Goal: Task Accomplishment & Management: Manage account settings

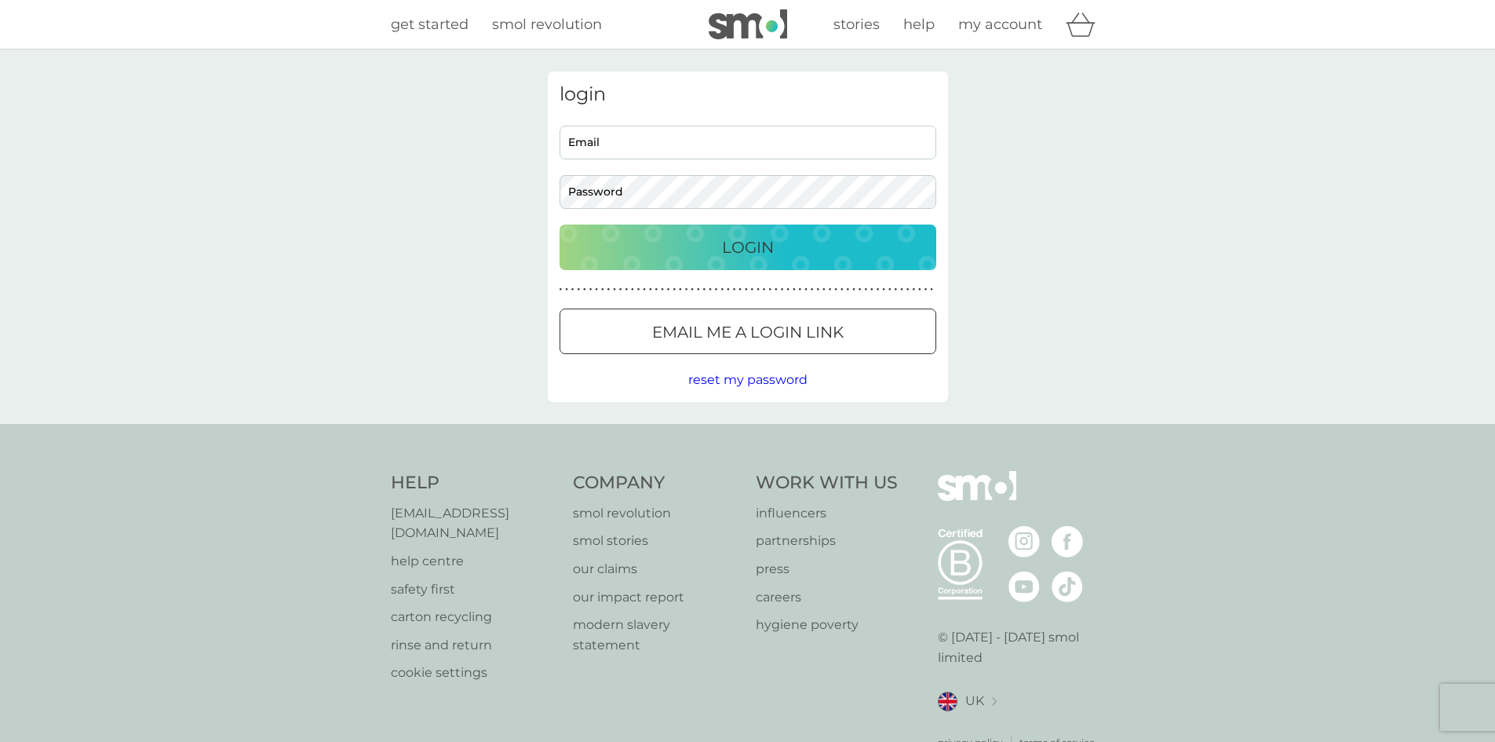
type input "a.michele.griffiths@gmail.com"
click at [712, 252] on div "Login" at bounding box center [747, 247] width 345 height 25
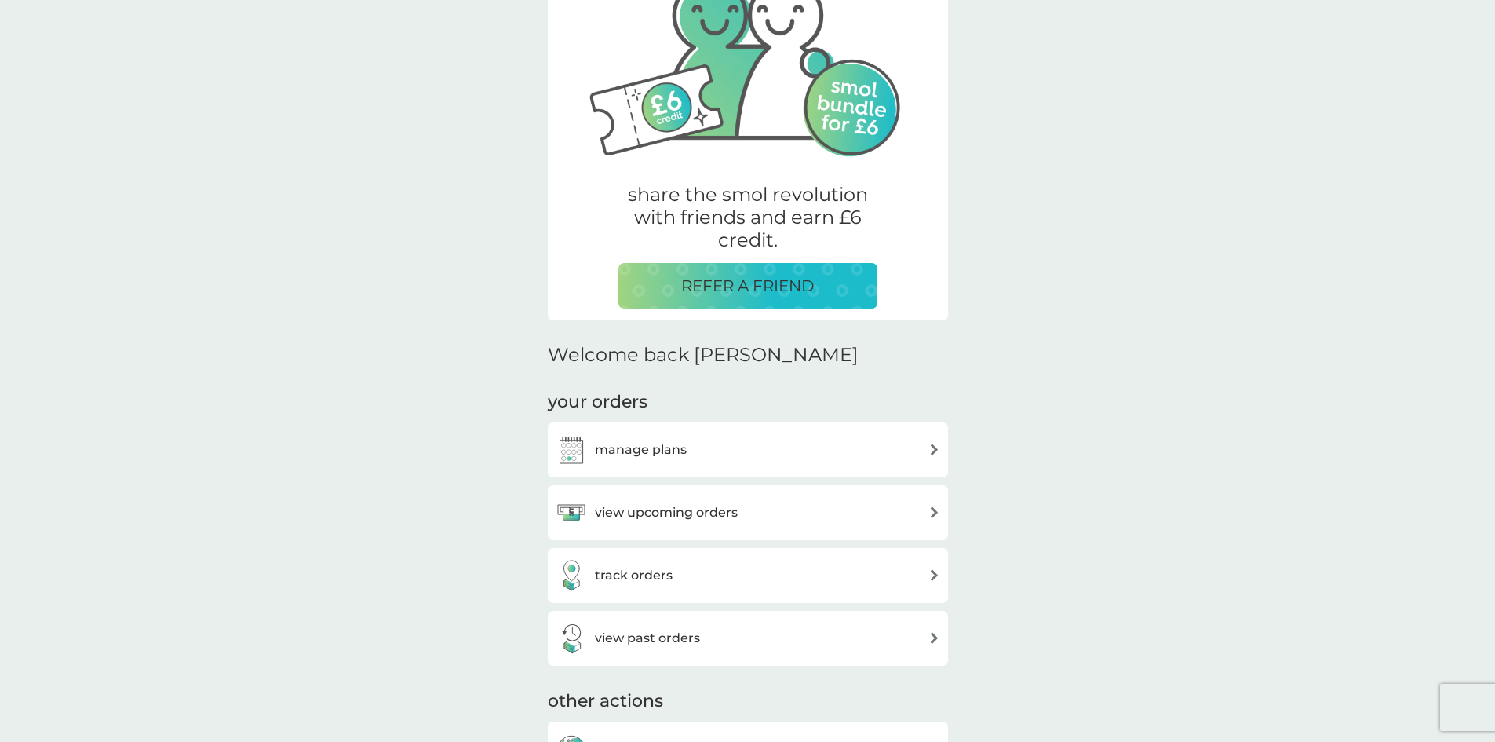
scroll to position [157, 0]
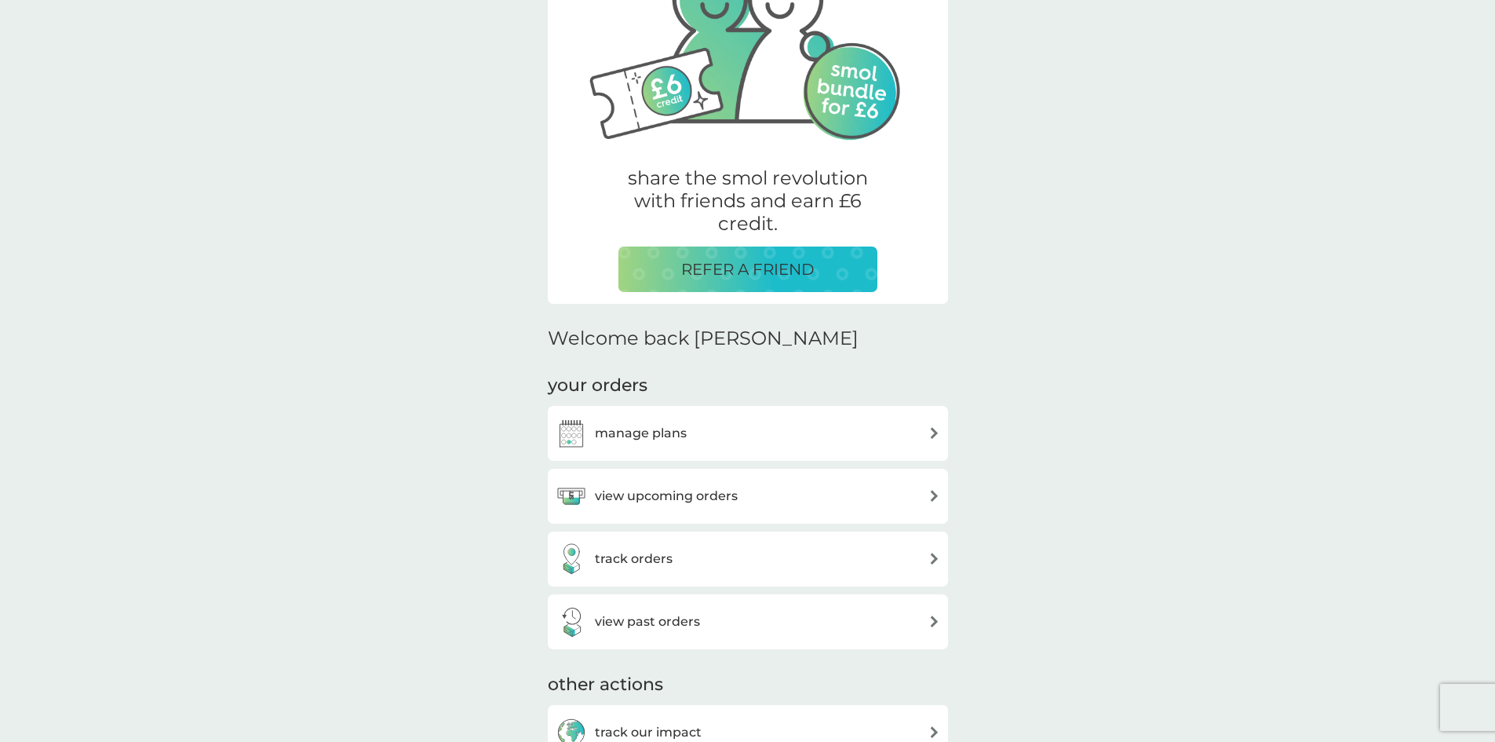
click at [669, 435] on h3 "manage plans" at bounding box center [641, 433] width 92 height 20
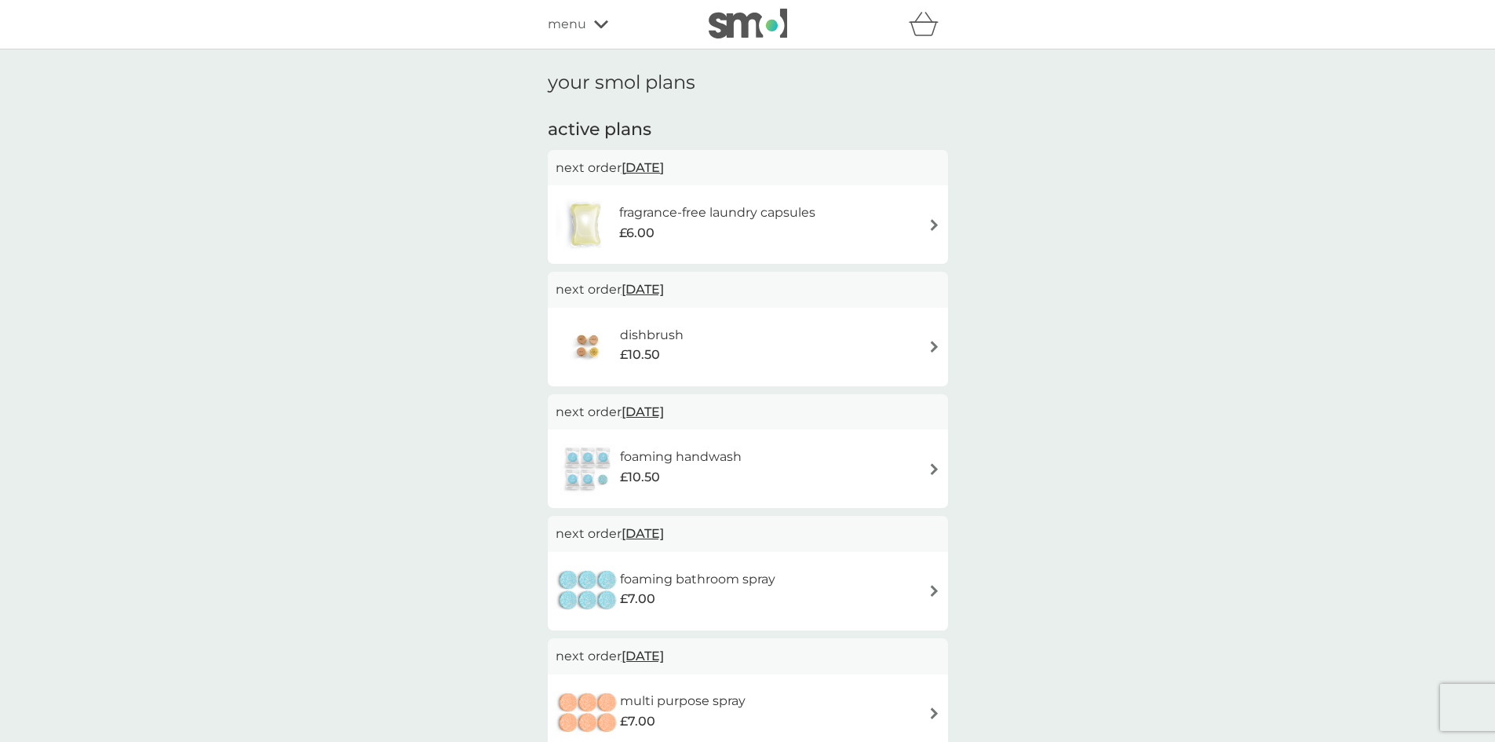
click at [691, 220] on h6 "fragrance-free laundry capsules" at bounding box center [717, 212] width 196 height 20
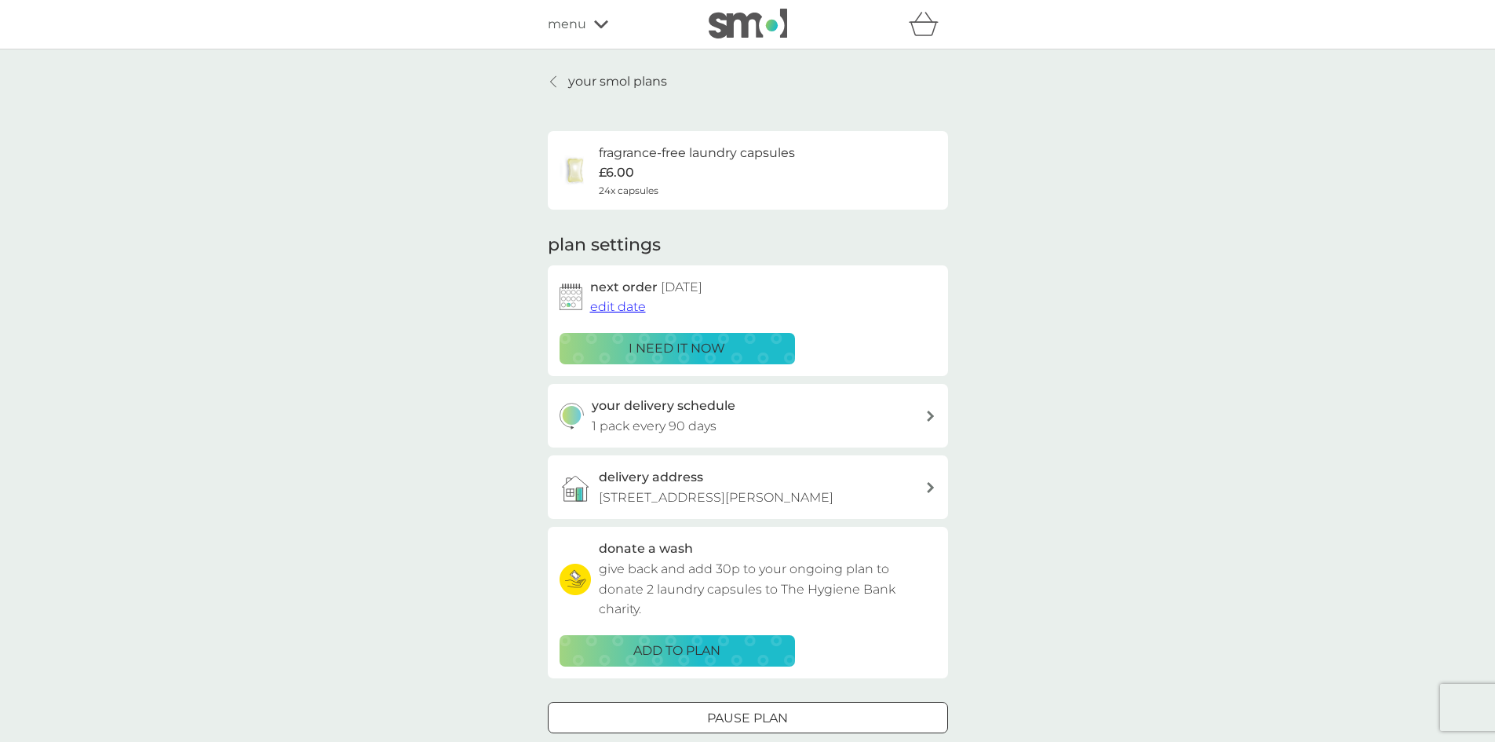
click at [614, 308] on span "edit date" at bounding box center [618, 306] width 56 height 15
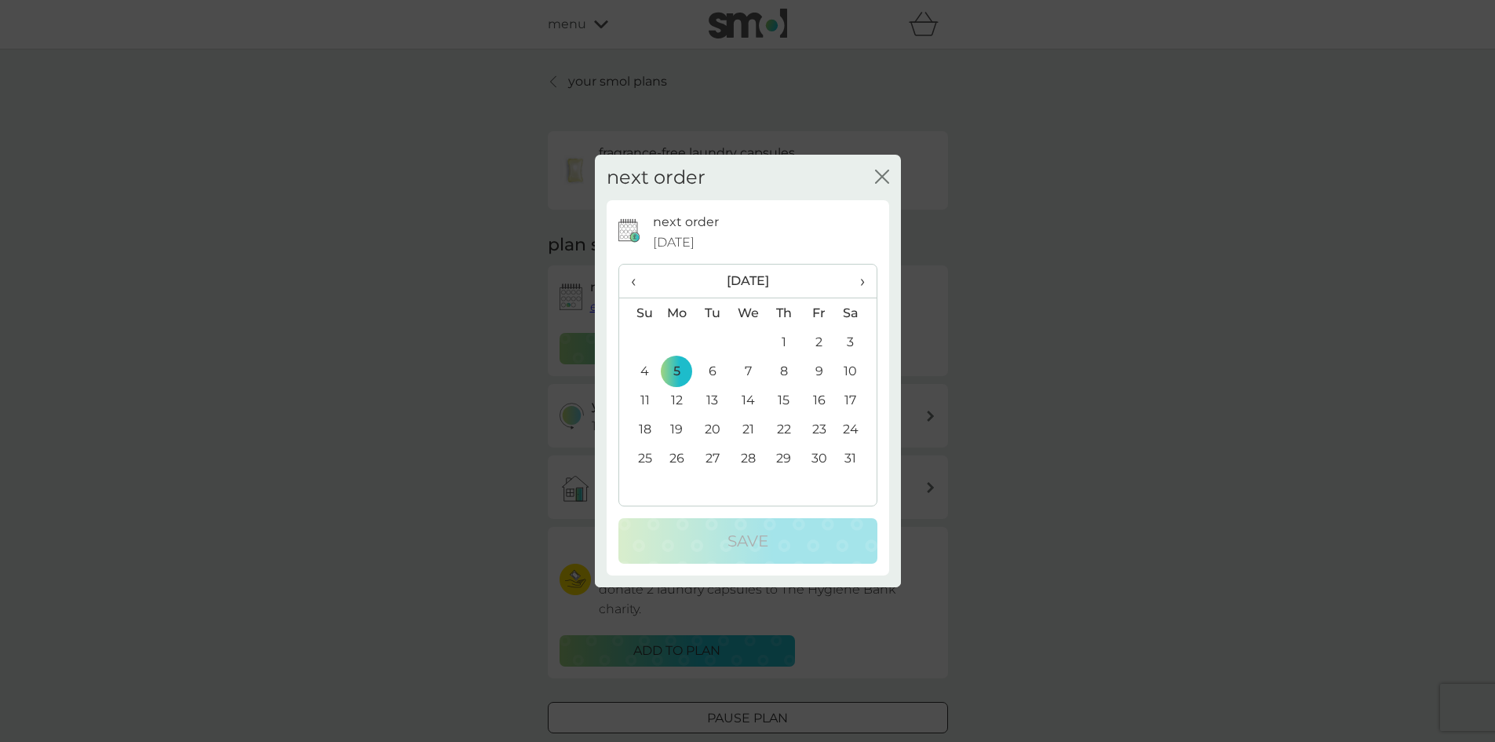
click at [717, 377] on td "6" at bounding box center [712, 370] width 35 height 29
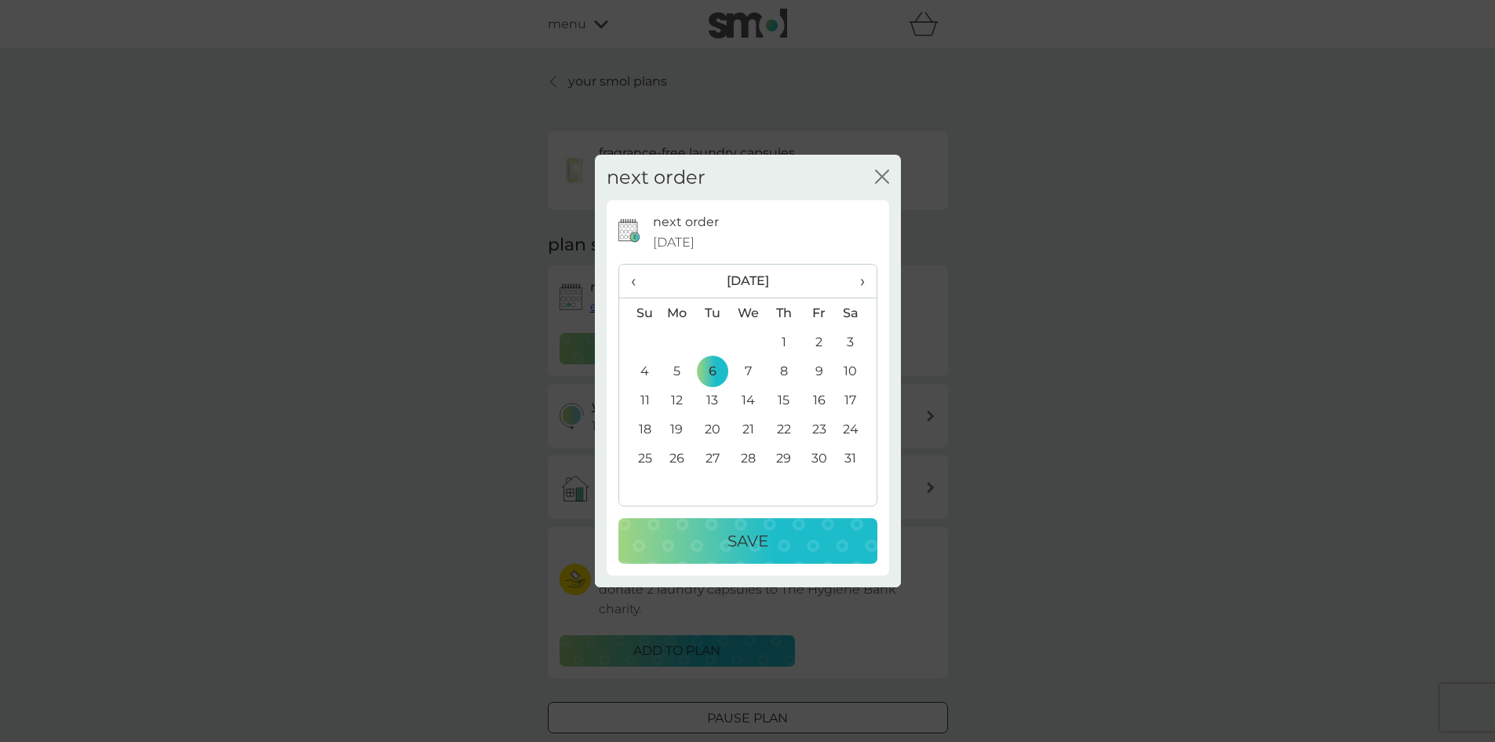
click at [790, 545] on div "Save" at bounding box center [748, 540] width 228 height 25
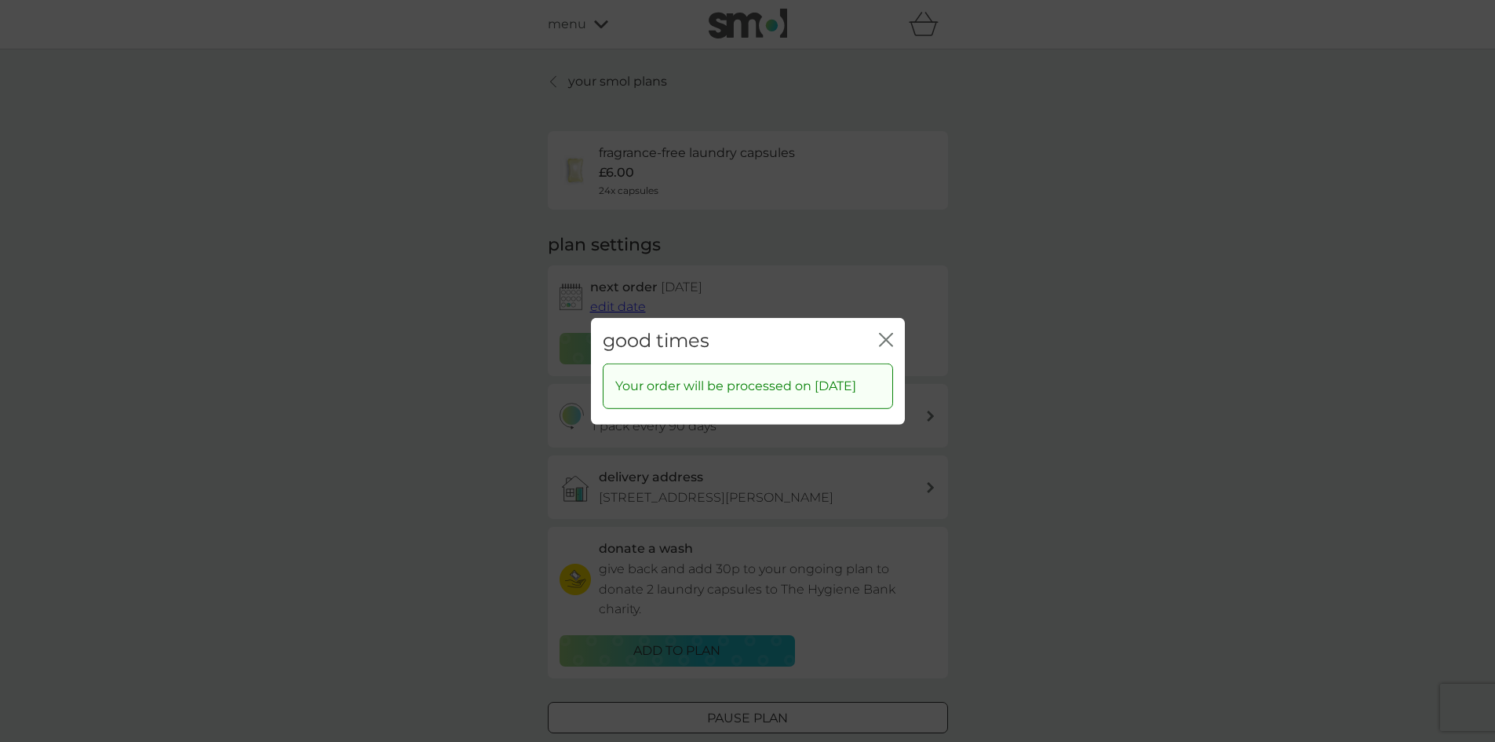
click at [885, 332] on icon "close" at bounding box center [886, 339] width 14 height 14
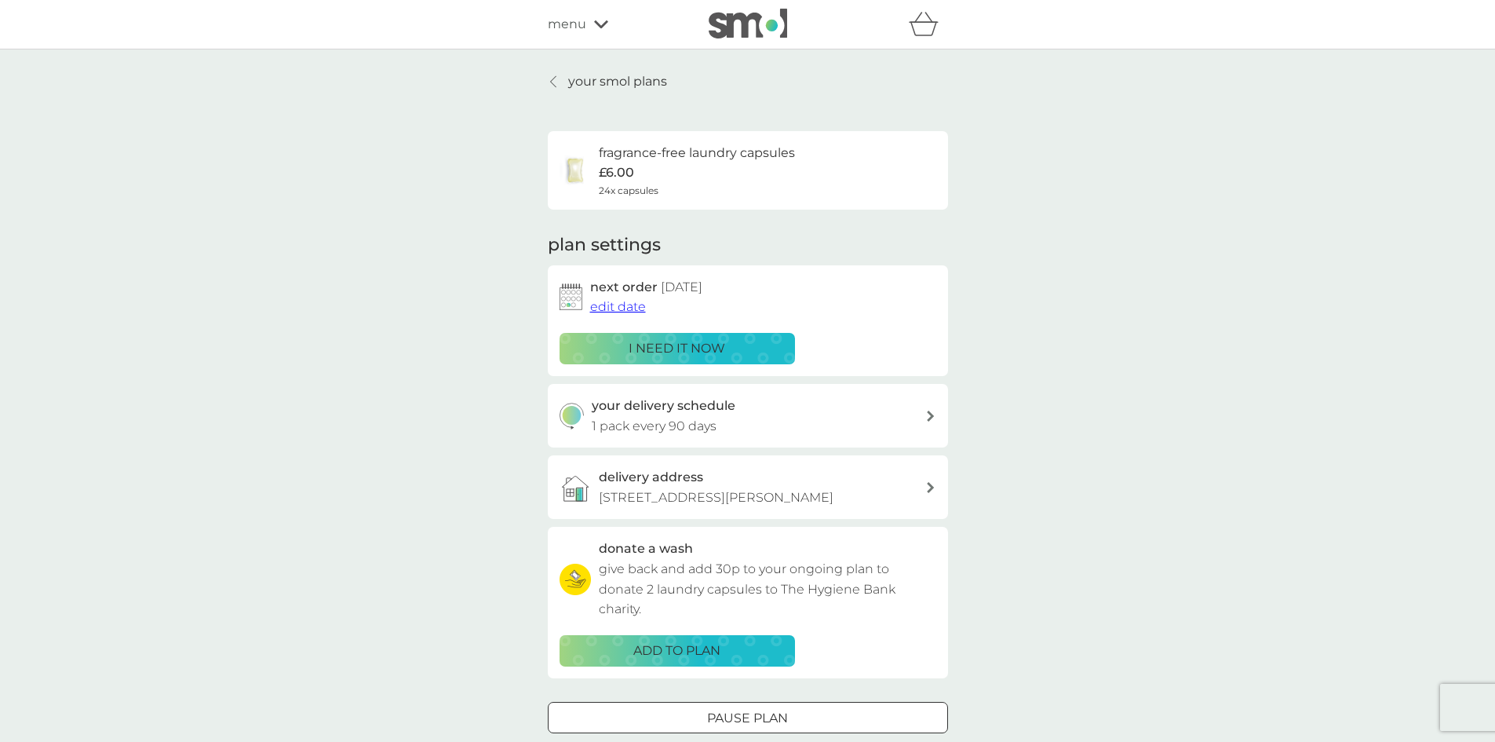
click at [618, 308] on span "edit date" at bounding box center [618, 306] width 56 height 15
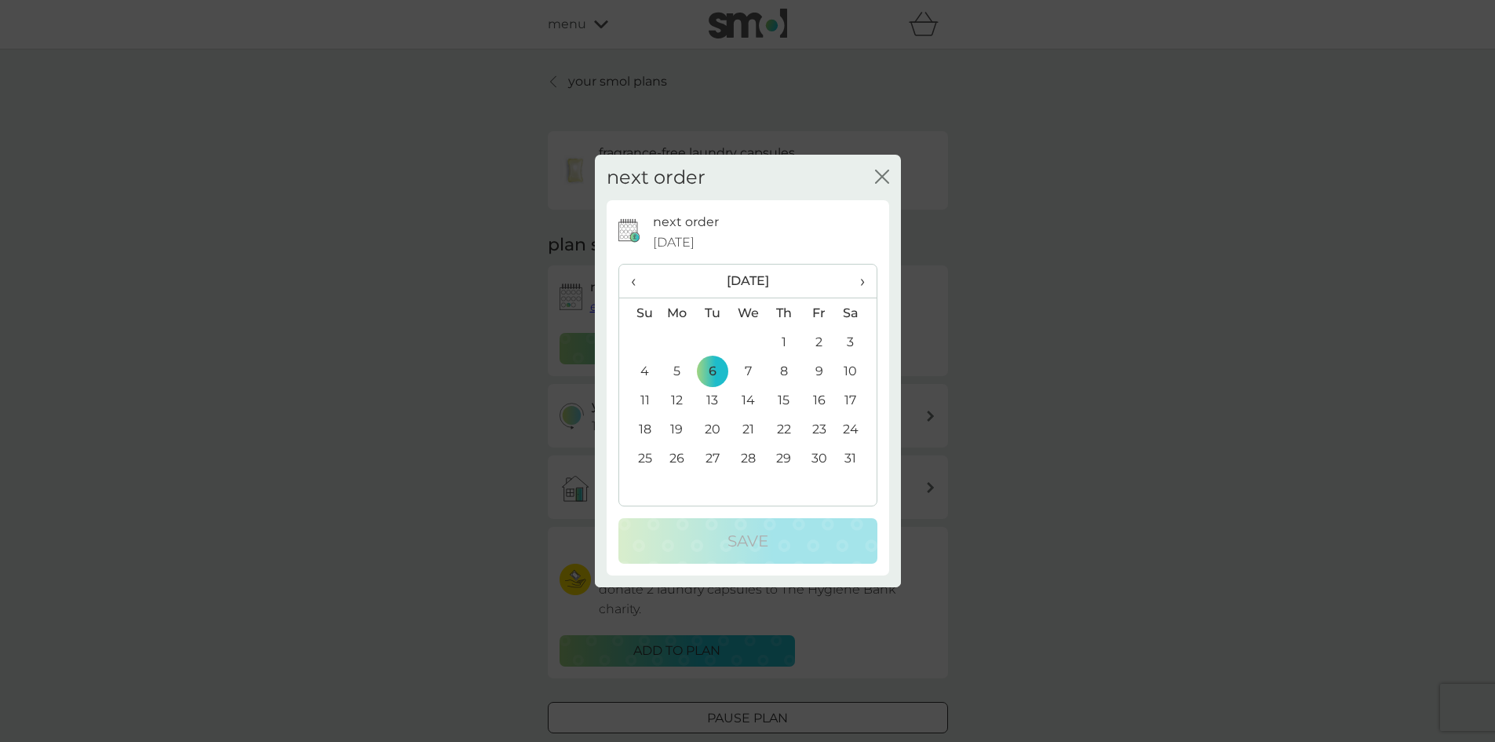
click at [632, 289] on span "‹" at bounding box center [639, 280] width 16 height 33
click at [864, 278] on th "›" at bounding box center [856, 281] width 39 height 34
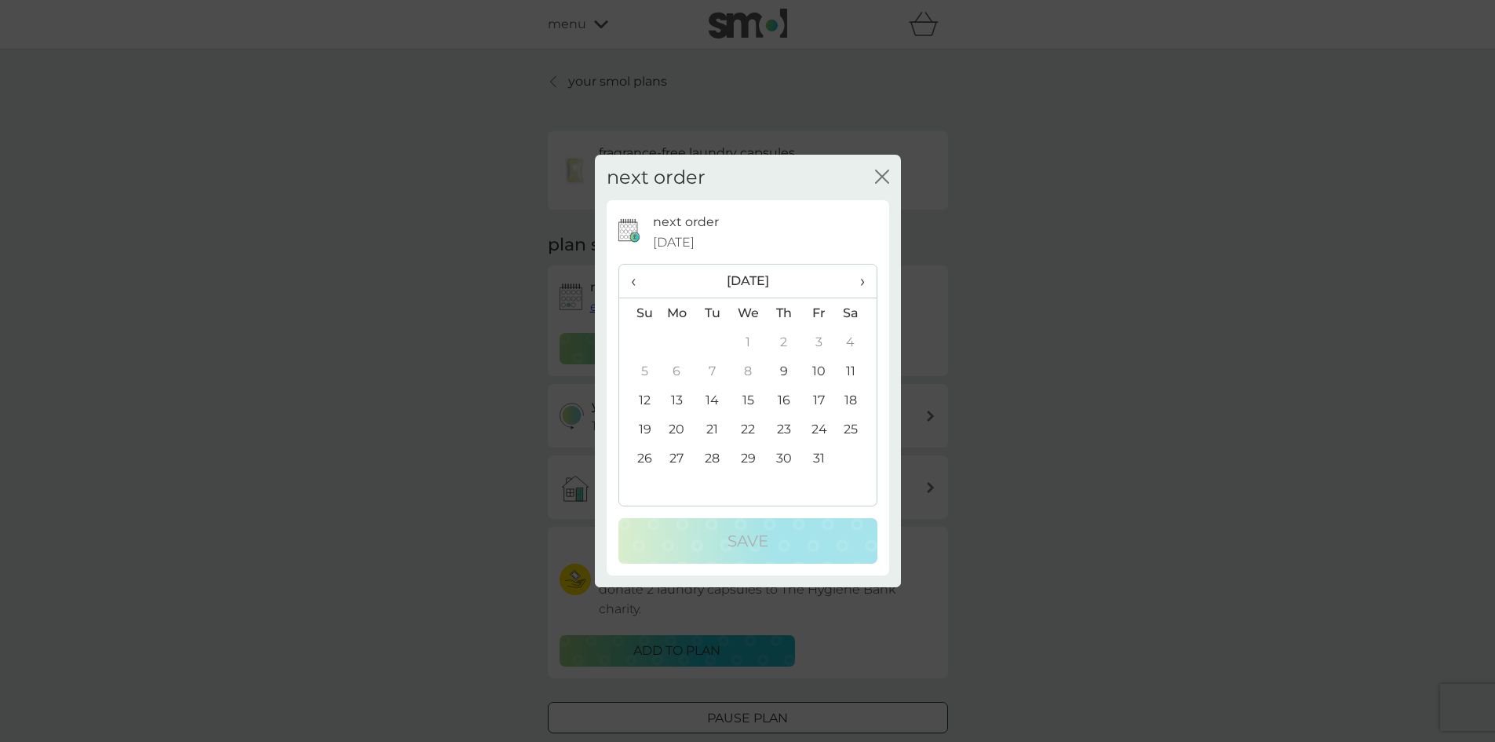
click at [864, 278] on span "›" at bounding box center [856, 280] width 16 height 33
click at [627, 287] on th "‹" at bounding box center [639, 281] width 40 height 34
click at [815, 372] on td "10" at bounding box center [818, 370] width 35 height 29
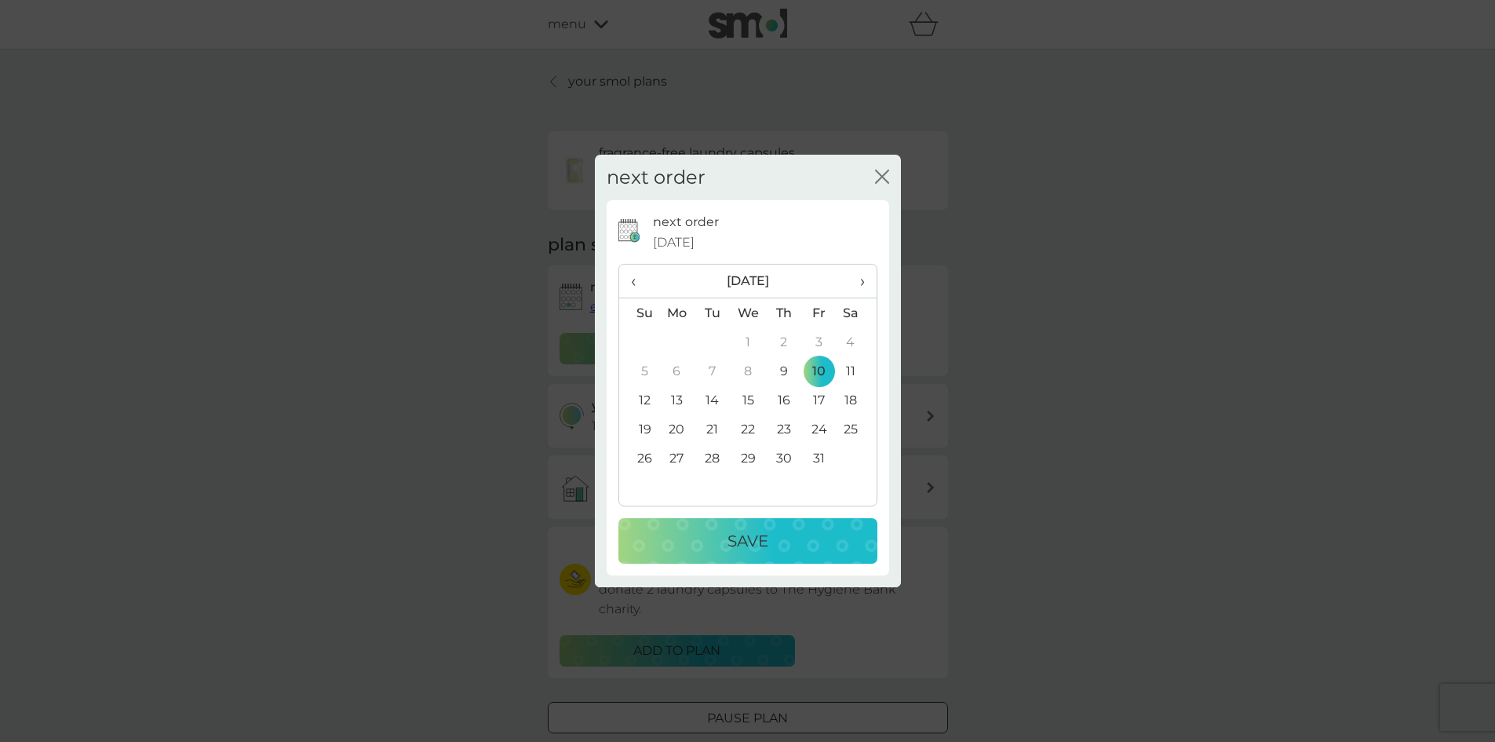
click at [764, 547] on p "Save" at bounding box center [747, 540] width 41 height 25
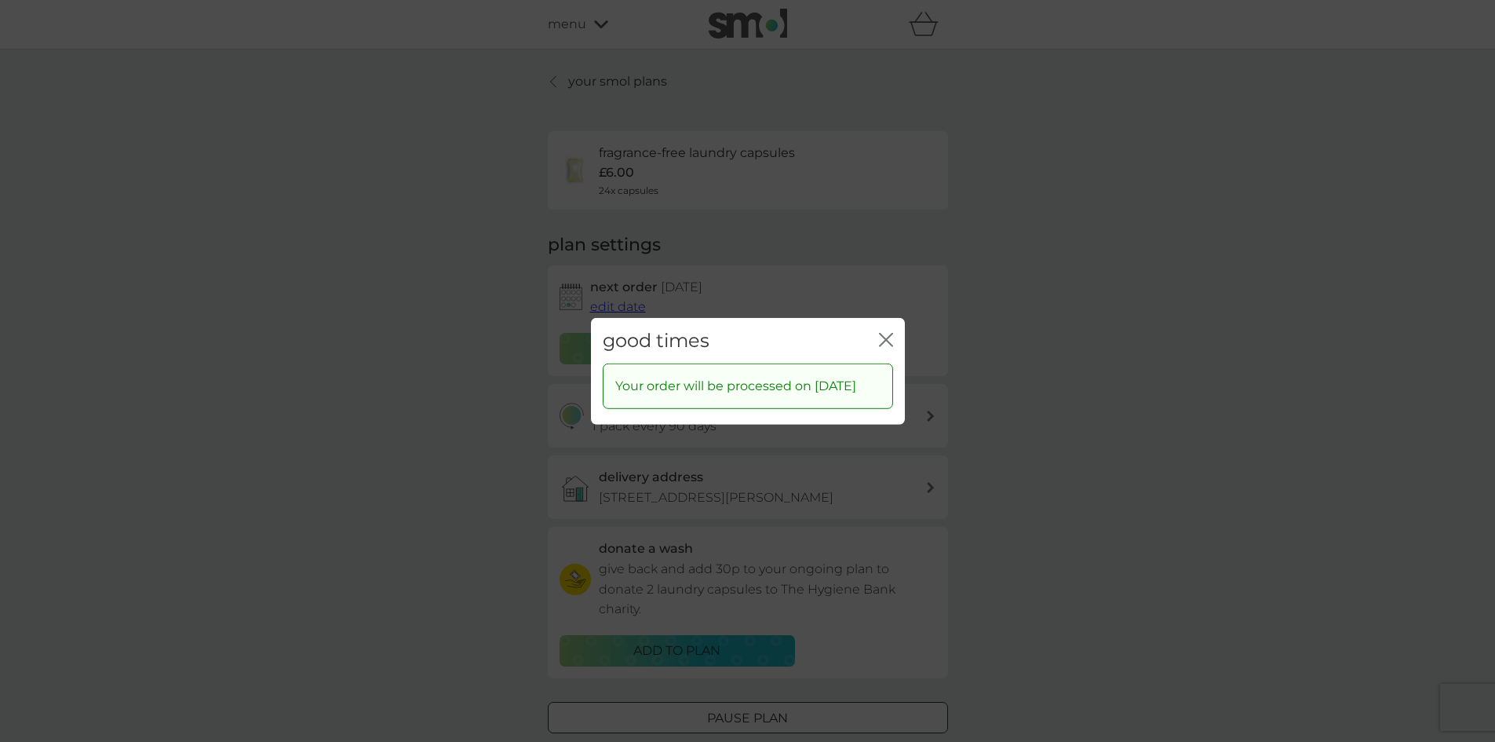
click at [888, 332] on icon "close" at bounding box center [886, 339] width 14 height 14
